Goal: Task Accomplishment & Management: Use online tool/utility

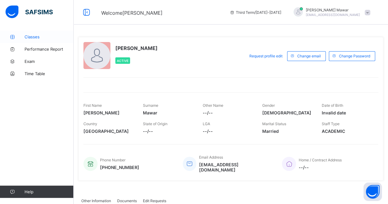
click at [41, 36] on span "Classes" at bounding box center [49, 36] width 49 height 5
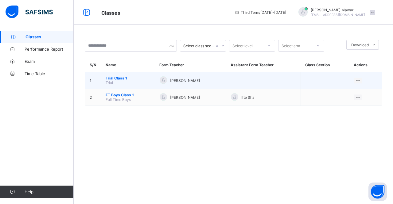
click at [122, 76] on span "Trial Class 1" at bounding box center [128, 78] width 45 height 5
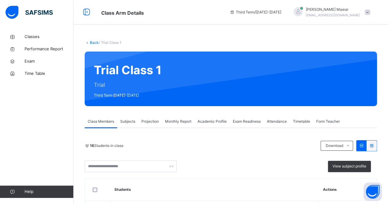
click at [277, 119] on span "Attendance" at bounding box center [277, 122] width 20 height 6
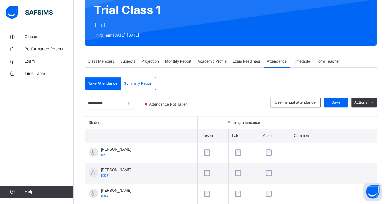
scroll to position [60, 0]
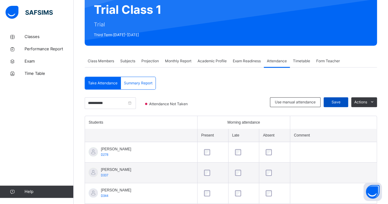
click at [338, 104] on span "Save" at bounding box center [336, 102] width 15 height 6
click at [127, 59] on span "Subjects" at bounding box center [127, 61] width 15 height 6
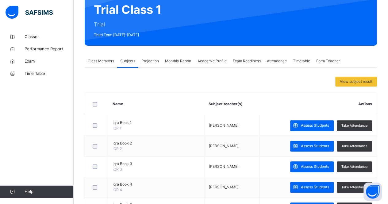
click at [150, 60] on span "Projection" at bounding box center [151, 61] width 18 height 6
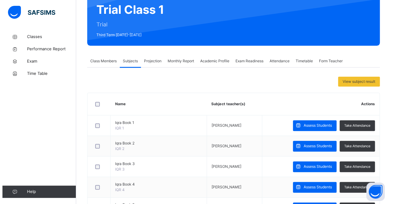
scroll to position [0, 0]
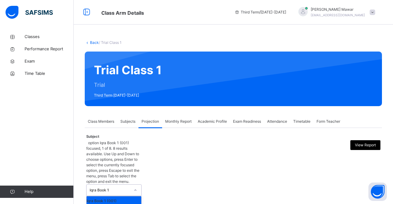
click at [126, 185] on div "Iqra Book 1" at bounding box center [108, 190] width 43 height 11
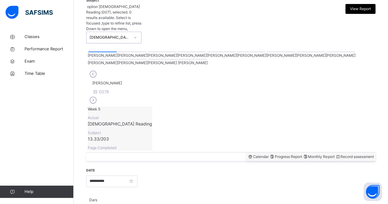
scroll to position [131, 0]
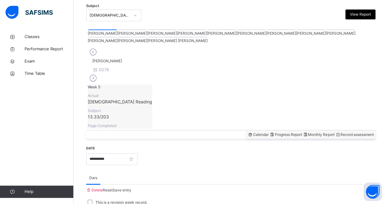
click at [208, 30] on div at bounding box center [222, 29] width 29 height 1
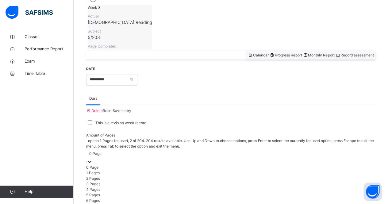
scroll to position [234, 0]
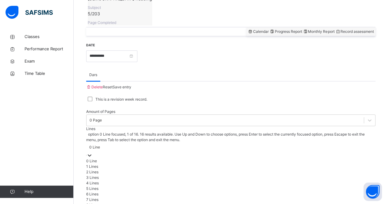
click at [188, 143] on div "0 Line" at bounding box center [231, 148] width 290 height 10
click at [185, 181] on div "4 Lines" at bounding box center [231, 184] width 290 height 6
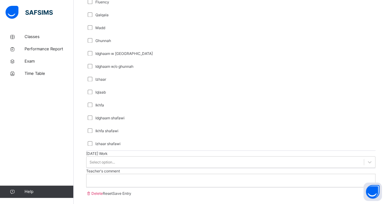
scroll to position [432, 0]
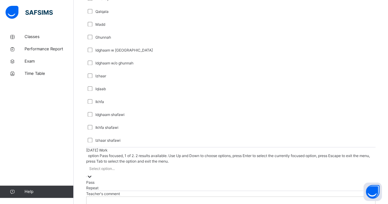
click at [129, 164] on div "Select option..." at bounding box center [231, 169] width 290 height 10
click at [126, 180] on div "Pass" at bounding box center [231, 183] width 290 height 6
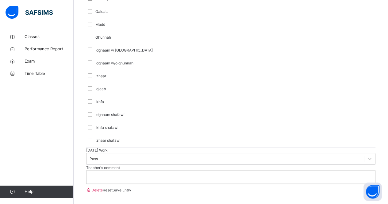
click at [127, 180] on p at bounding box center [231, 177] width 280 height 6
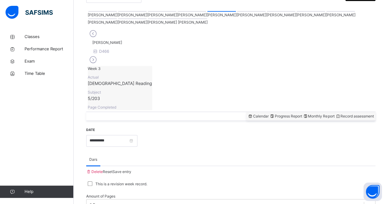
scroll to position [149, 0]
click at [131, 170] on span "Save entry" at bounding box center [122, 172] width 19 height 5
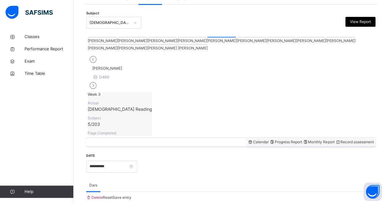
scroll to position [125, 0]
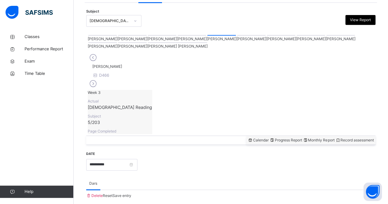
click at [117, 42] on div at bounding box center [102, 42] width 29 height 1
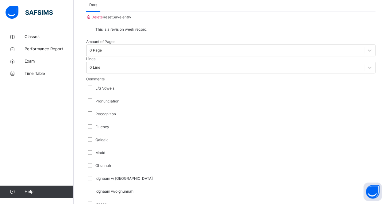
scroll to position [308, 0]
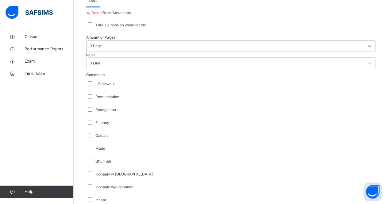
click at [364, 41] on div at bounding box center [369, 46] width 11 height 11
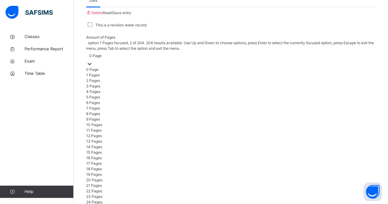
click at [124, 72] on div "1 Pages" at bounding box center [231, 75] width 290 height 6
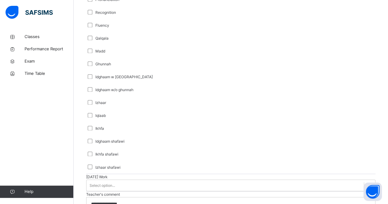
scroll to position [415, 0]
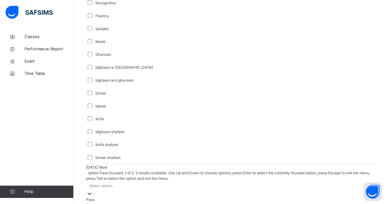
click at [110, 183] on div "Select option..." at bounding box center [101, 186] width 25 height 6
click at [103, 197] on div "Pass" at bounding box center [231, 200] width 290 height 6
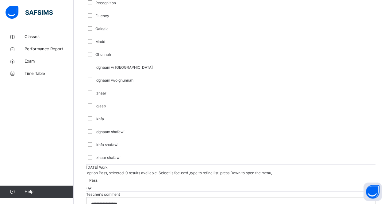
scroll to position [487, 0]
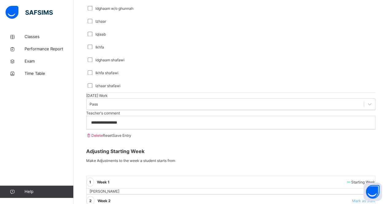
click at [164, 129] on div "**********" at bounding box center [231, 122] width 289 height 13
click at [131, 138] on div "Save Entry" at bounding box center [122, 136] width 19 height 6
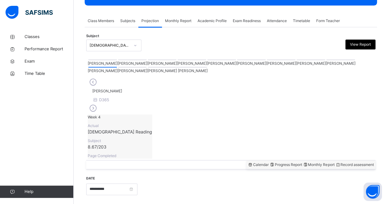
scroll to position [100, 0]
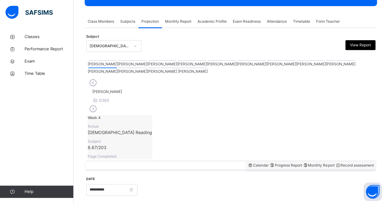
click at [118, 61] on div at bounding box center [132, 60] width 29 height 1
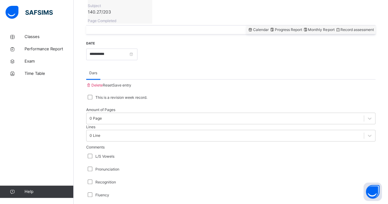
scroll to position [239, 0]
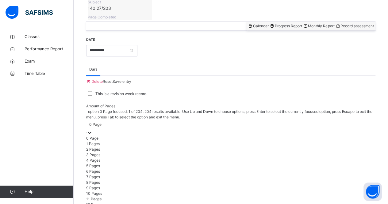
click at [102, 122] on div "0 Page" at bounding box center [95, 125] width 12 height 6
click at [106, 166] on div "5 Pages" at bounding box center [231, 166] width 290 height 6
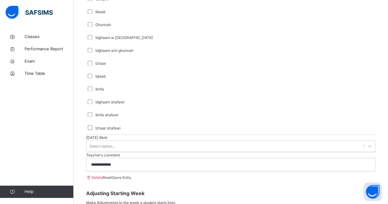
scroll to position [455, 0]
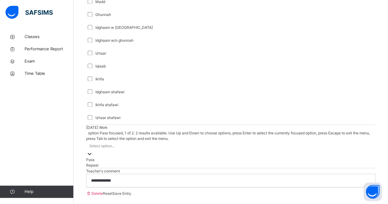
click at [118, 141] on div "Select option..." at bounding box center [231, 146] width 290 height 10
click at [115, 157] on div "Pass" at bounding box center [231, 160] width 290 height 6
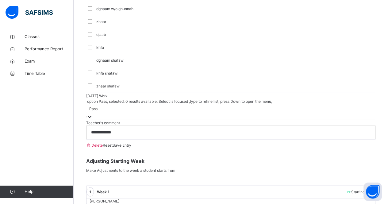
scroll to position [487, 0]
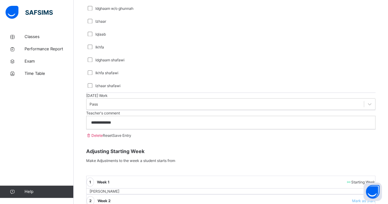
click at [132, 129] on div "**********" at bounding box center [231, 122] width 289 height 13
click at [131, 138] on span "Save Entry" at bounding box center [122, 135] width 19 height 5
click at [136, 129] on div at bounding box center [231, 122] width 289 height 13
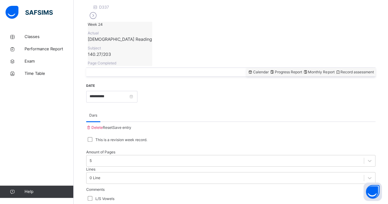
scroll to position [192, 0]
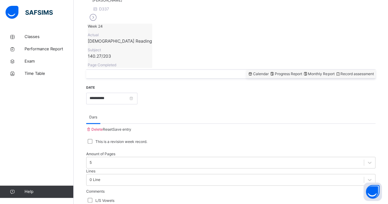
click at [131, 127] on span "Save entry" at bounding box center [122, 129] width 19 height 5
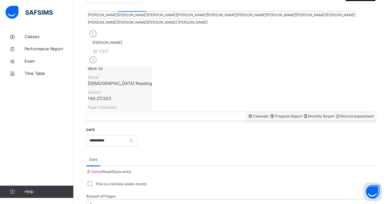
scroll to position [149, 0]
click at [91, 12] on div at bounding box center [102, 11] width 29 height 1
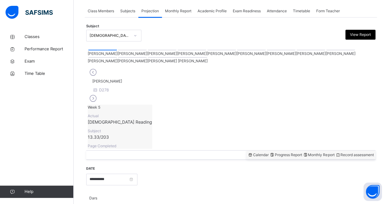
scroll to position [113, 0]
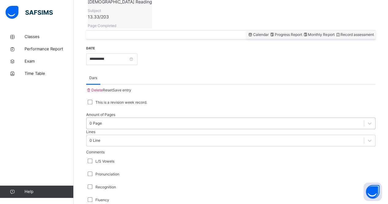
click at [135, 129] on div "0 Page" at bounding box center [231, 124] width 290 height 12
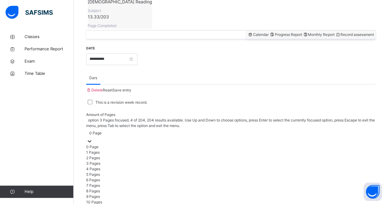
scroll to position [234, 0]
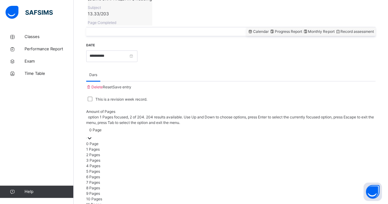
click at [132, 147] on div "1 Pages" at bounding box center [231, 150] width 290 height 6
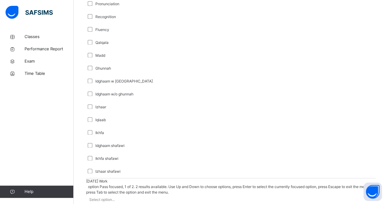
scroll to position [417, 0]
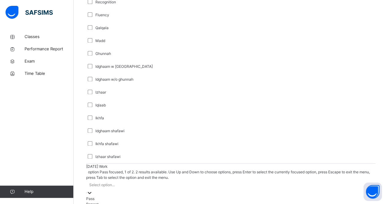
click at [141, 188] on div "option Pass focused, 1 of 2. 2 results available. Use Up and Down to choose opt…" at bounding box center [231, 188] width 290 height 38
click at [140, 195] on div "Pass" at bounding box center [231, 198] width 290 height 6
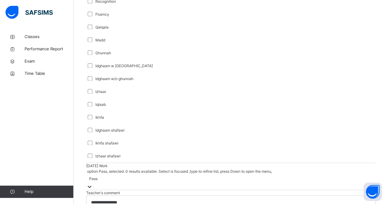
scroll to position [487, 0]
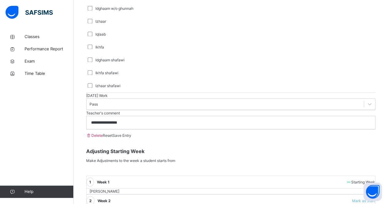
click at [131, 138] on span "Save Entry" at bounding box center [122, 135] width 19 height 5
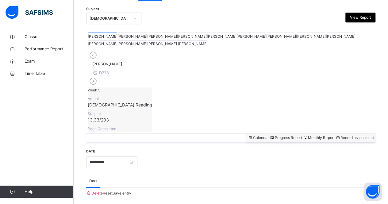
scroll to position [128, 0]
click at [267, 33] on div at bounding box center [281, 33] width 29 height 1
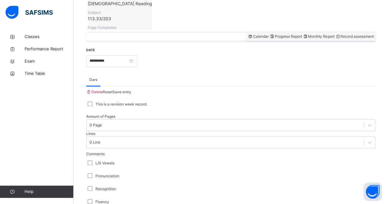
scroll to position [229, 0]
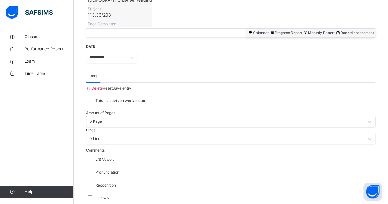
click at [132, 126] on div "0 Page" at bounding box center [231, 122] width 290 height 12
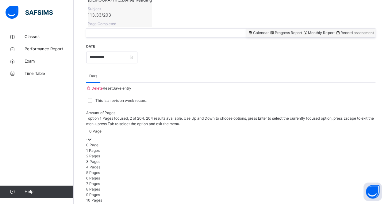
scroll to position [234, 0]
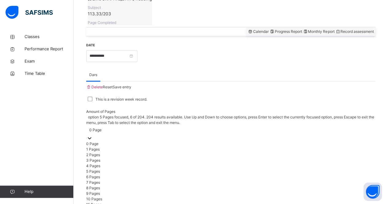
click at [122, 169] on div "5 Pages" at bounding box center [231, 172] width 290 height 6
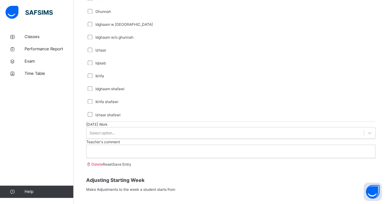
scroll to position [475, 0]
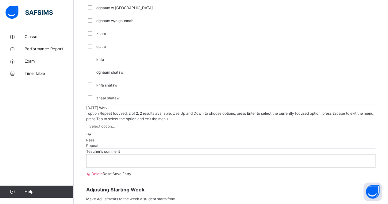
drag, startPoint x: 118, startPoint y: 112, endPoint x: 118, endPoint y: 138, distance: 26.1
click at [118, 138] on div "option Repeat focused, 2 of 2. 2 results available. Use Up and Down to choose o…" at bounding box center [231, 130] width 290 height 38
click at [118, 143] on div "Repeat" at bounding box center [231, 146] width 290 height 6
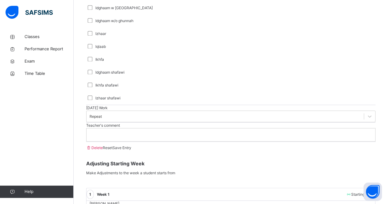
click at [119, 138] on p at bounding box center [231, 135] width 280 height 6
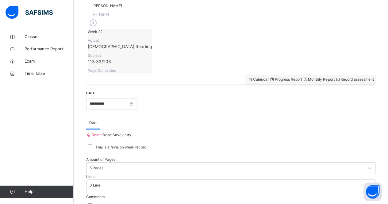
scroll to position [165, 0]
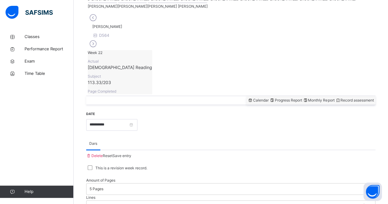
click at [131, 154] on span "Save entry" at bounding box center [122, 156] width 19 height 5
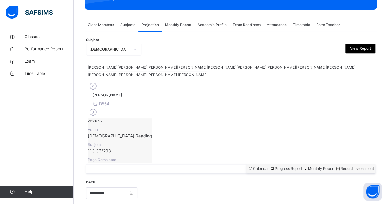
scroll to position [96, 0]
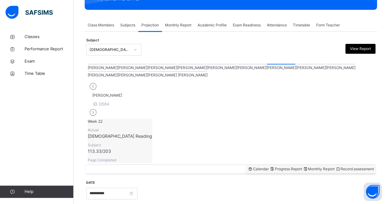
click at [303, 167] on span "Monthly Report" at bounding box center [319, 169] width 32 height 5
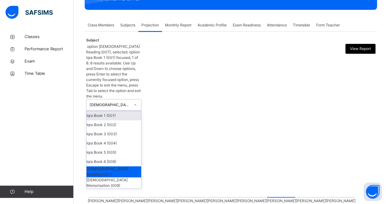
click at [128, 99] on div "[DEMOGRAPHIC_DATA] Reading (007)" at bounding box center [108, 104] width 43 height 11
click at [116, 139] on div "Iqra Book 4 (004)" at bounding box center [114, 143] width 55 height 9
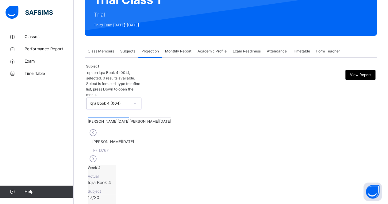
scroll to position [71, 0]
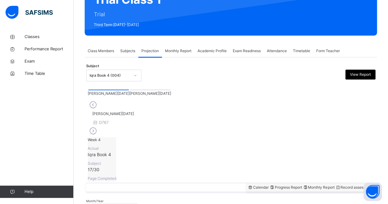
click at [130, 90] on div at bounding box center [150, 90] width 41 height 1
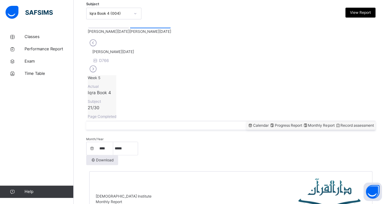
scroll to position [130, 0]
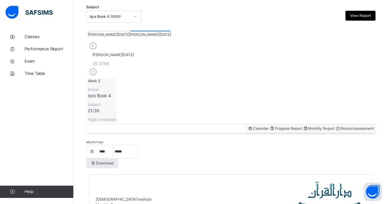
click at [342, 126] on span "Record assessment" at bounding box center [355, 128] width 39 height 5
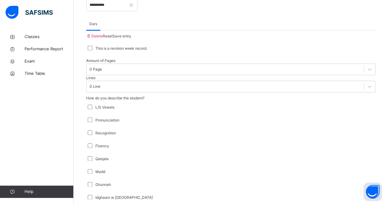
scroll to position [281, 0]
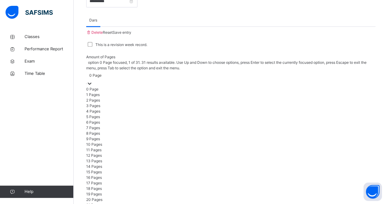
click at [135, 71] on div "0 Page" at bounding box center [231, 76] width 290 height 10
click at [127, 103] on div "3 Pages" at bounding box center [231, 106] width 290 height 6
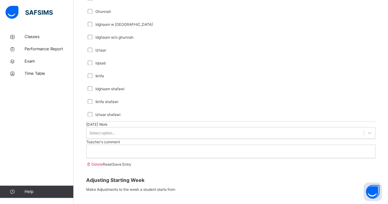
scroll to position [461, 0]
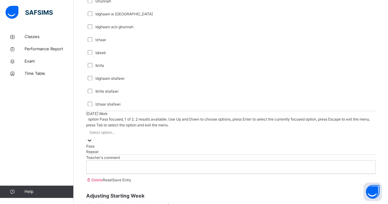
click at [123, 128] on div "Select option..." at bounding box center [231, 133] width 290 height 10
click at [122, 143] on div "Pass" at bounding box center [231, 146] width 290 height 6
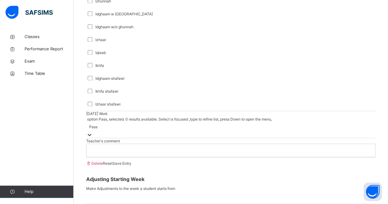
scroll to position [487, 0]
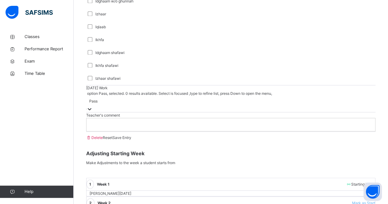
click at [124, 127] on p at bounding box center [231, 125] width 280 height 6
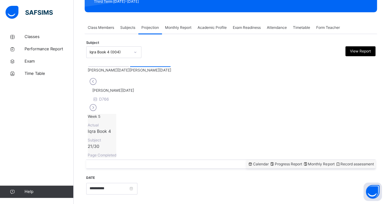
scroll to position [102, 0]
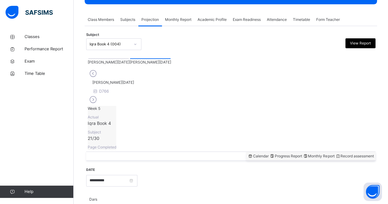
click at [309, 154] on span "Monthly Report" at bounding box center [319, 156] width 32 height 5
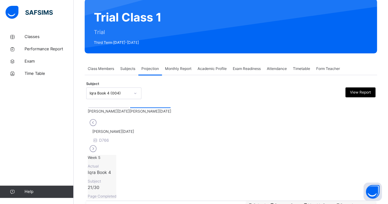
scroll to position [51, 0]
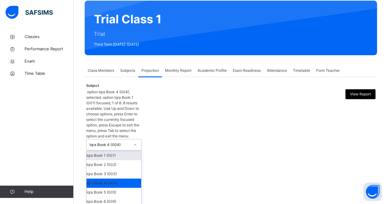
click at [111, 142] on div "Iqra Book 4 (004)" at bounding box center [110, 145] width 41 height 6
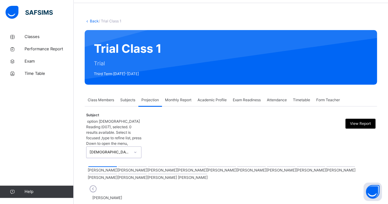
scroll to position [24, 0]
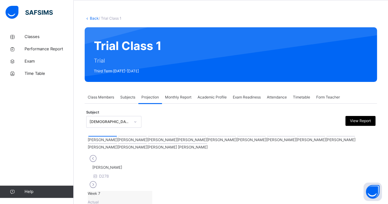
click at [237, 137] on div at bounding box center [251, 136] width 29 height 1
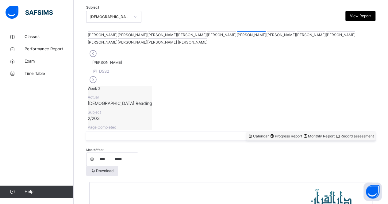
scroll to position [129, 0]
click at [346, 134] on div "Record assessment" at bounding box center [355, 137] width 39 height 6
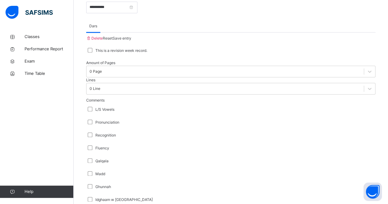
scroll to position [283, 0]
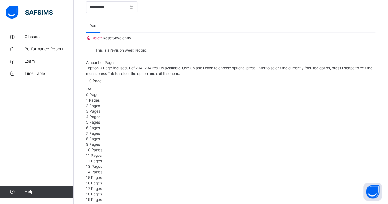
click at [93, 86] on div at bounding box center [90, 89] width 6 height 6
click at [139, 98] on div "1 Pages" at bounding box center [231, 101] width 290 height 6
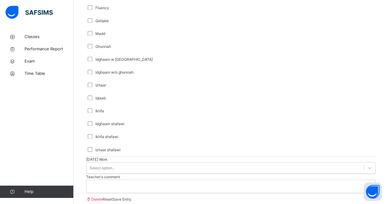
scroll to position [433, 0]
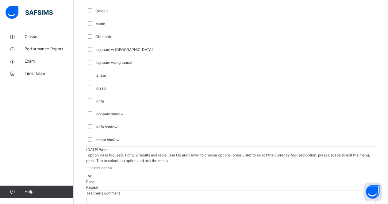
click at [134, 163] on div "Select option..." at bounding box center [231, 168] width 290 height 10
drag, startPoint x: 126, startPoint y: 167, endPoint x: 125, endPoint y: 172, distance: 4.5
click at [125, 179] on div "Pass" at bounding box center [231, 182] width 290 height 6
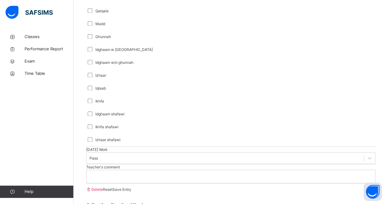
click at [125, 172] on div "Teacher's comment" at bounding box center [231, 173] width 290 height 19
click at [117, 179] on p at bounding box center [231, 177] width 280 height 6
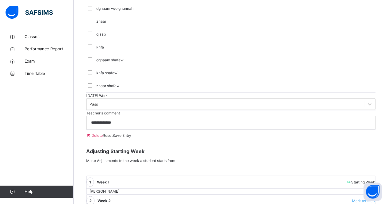
click at [131, 138] on span "Save Entry" at bounding box center [122, 135] width 19 height 5
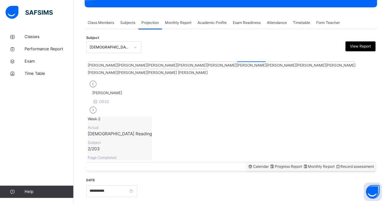
scroll to position [98, 0]
